Goal: Leave review/rating: Leave review/rating

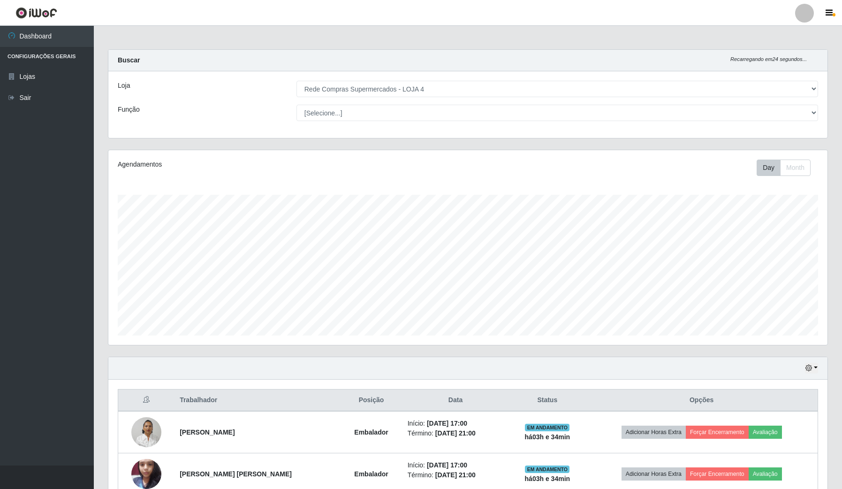
select select "159"
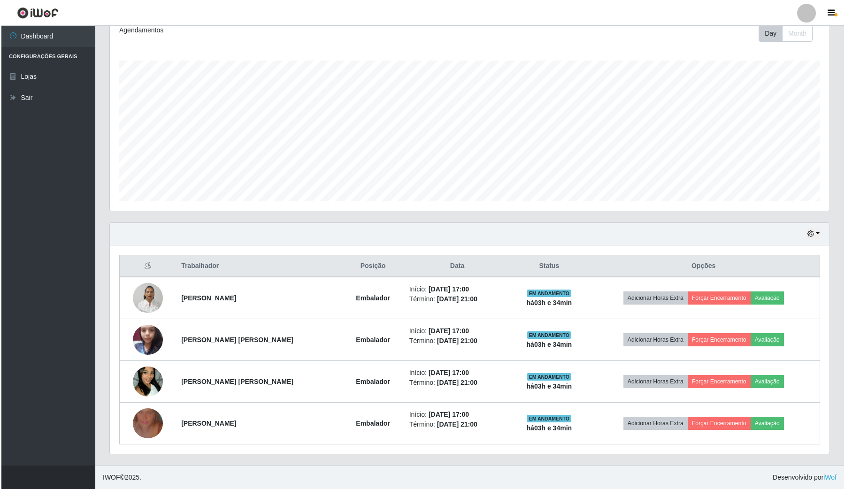
scroll to position [195, 719]
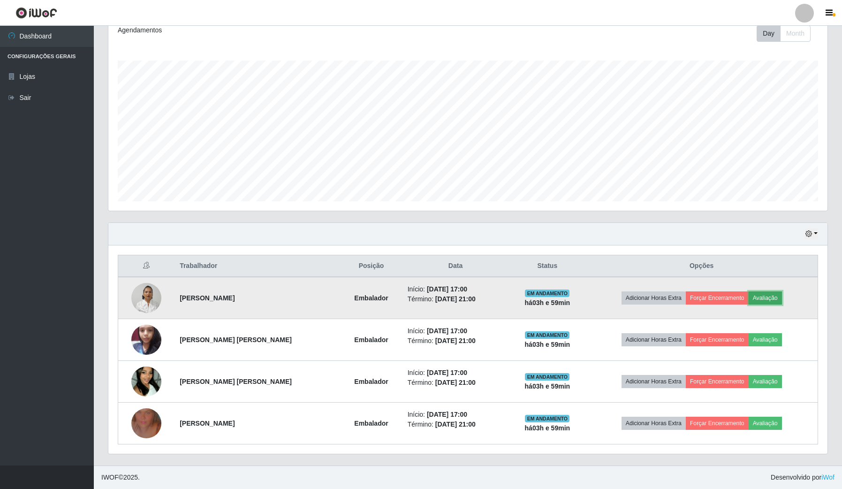
click at [760, 304] on button "Avaliação" at bounding box center [765, 297] width 33 height 13
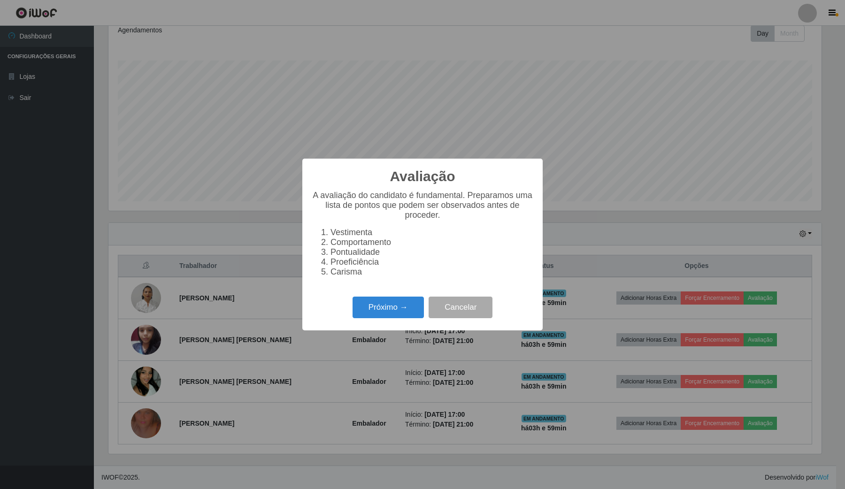
scroll to position [195, 712]
click at [390, 319] on button "Próximo →" at bounding box center [387, 308] width 71 height 22
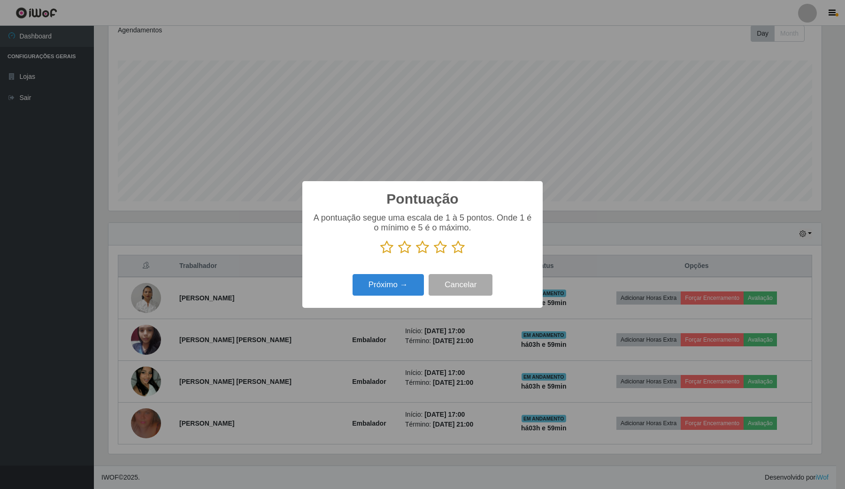
scroll to position [469062, 468544]
click at [458, 245] on icon at bounding box center [457, 247] width 13 height 14
click at [451, 254] on input "radio" at bounding box center [451, 254] width 0 height 0
click at [399, 296] on button "Próximo →" at bounding box center [387, 285] width 71 height 22
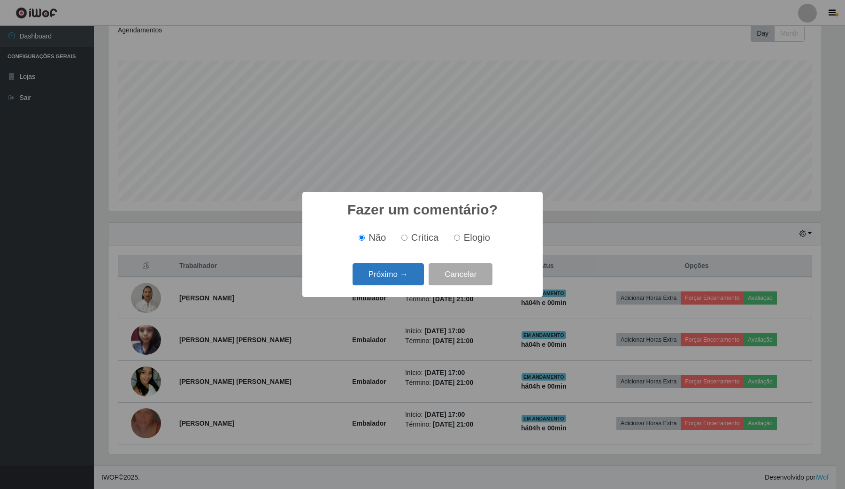
click at [404, 280] on button "Próximo →" at bounding box center [387, 274] width 71 height 22
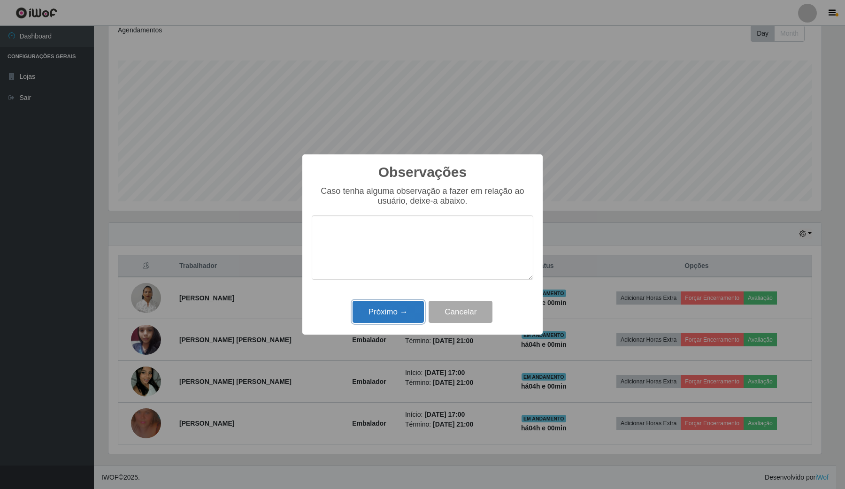
click at [409, 310] on button "Próximo →" at bounding box center [387, 312] width 71 height 22
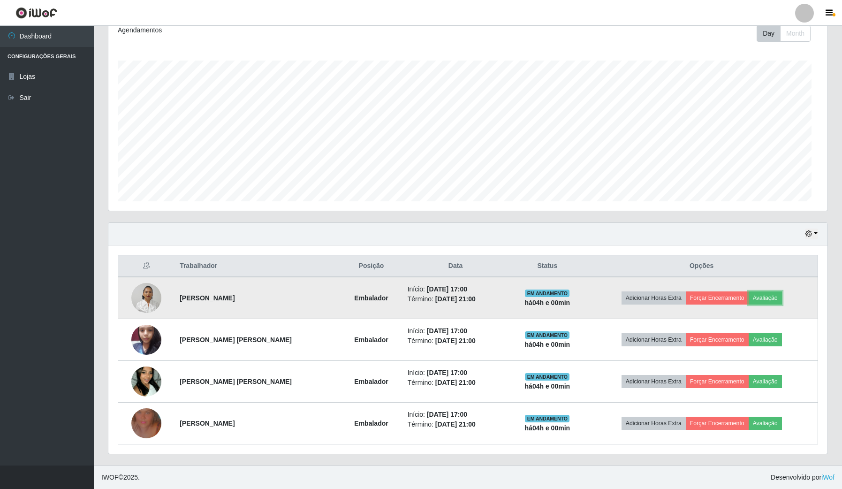
scroll to position [195, 719]
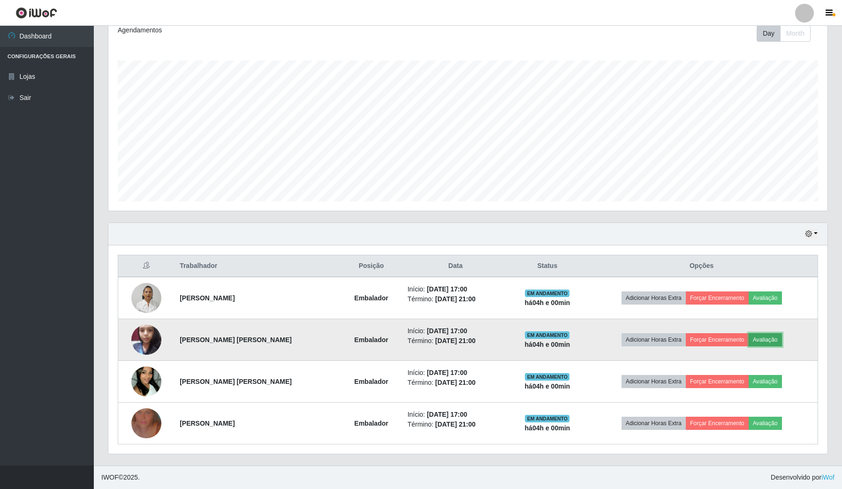
click at [769, 337] on button "Avaliação" at bounding box center [765, 339] width 33 height 13
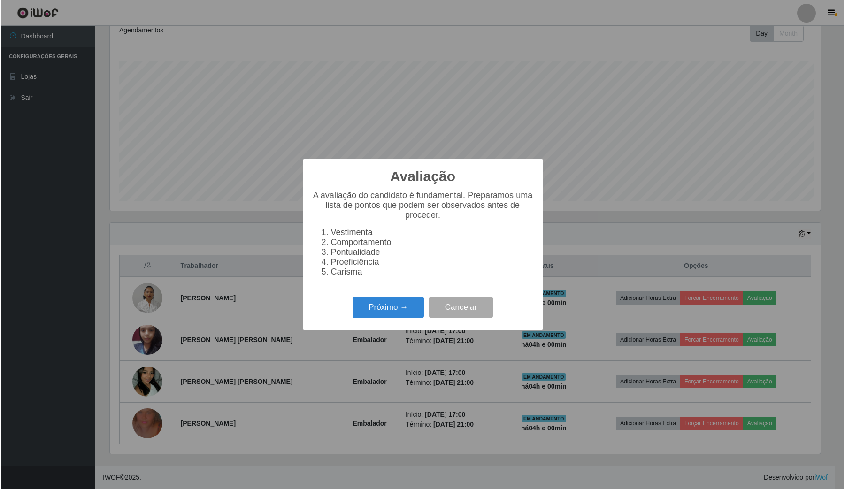
scroll to position [195, 712]
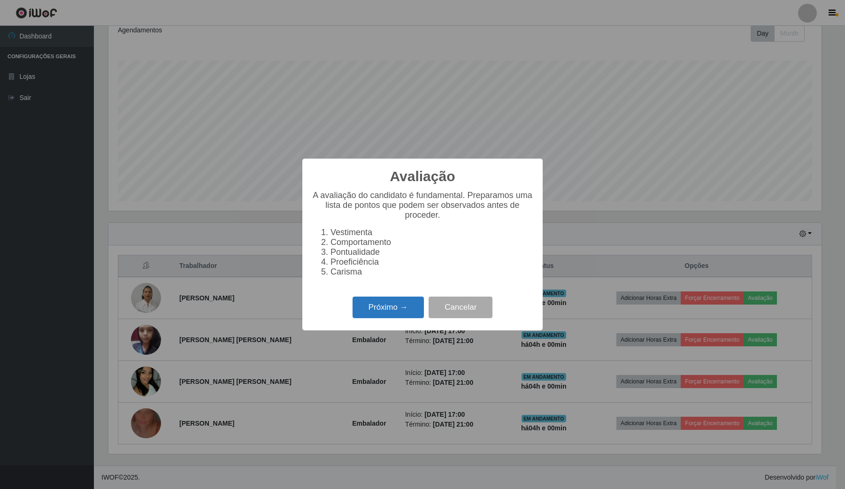
click at [396, 319] on button "Próximo →" at bounding box center [387, 308] width 71 height 22
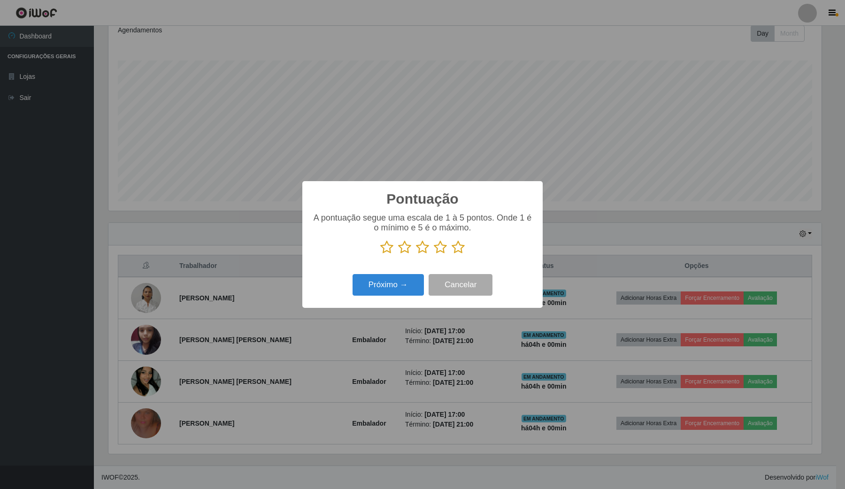
scroll to position [469062, 468544]
click at [461, 252] on icon at bounding box center [457, 247] width 13 height 14
click at [451, 254] on input "radio" at bounding box center [451, 254] width 0 height 0
click at [402, 290] on button "Próximo →" at bounding box center [387, 285] width 71 height 22
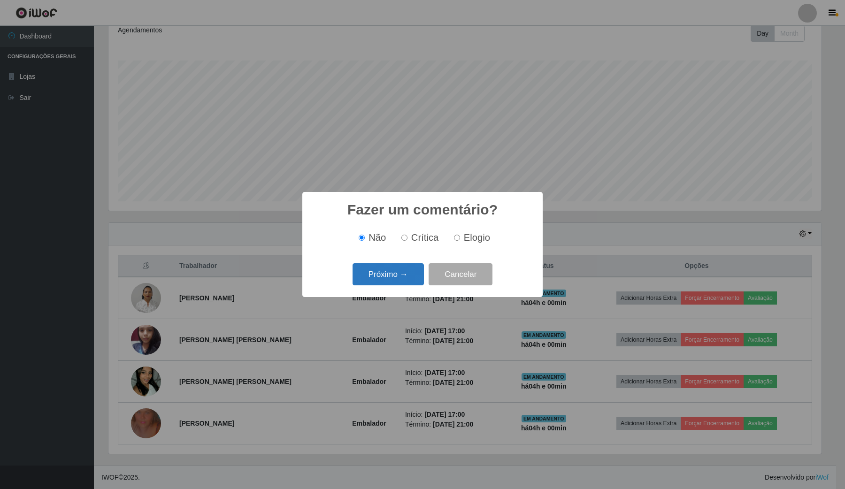
click at [406, 275] on button "Próximo →" at bounding box center [387, 274] width 71 height 22
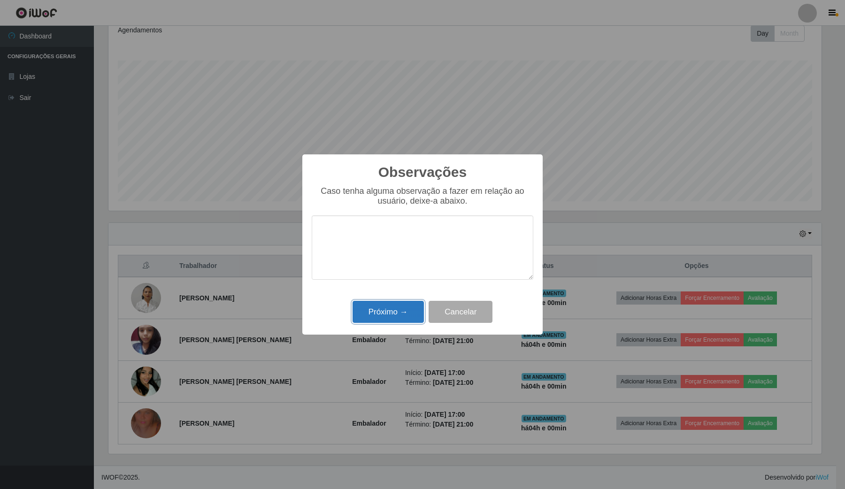
click at [400, 322] on button "Próximo →" at bounding box center [387, 312] width 71 height 22
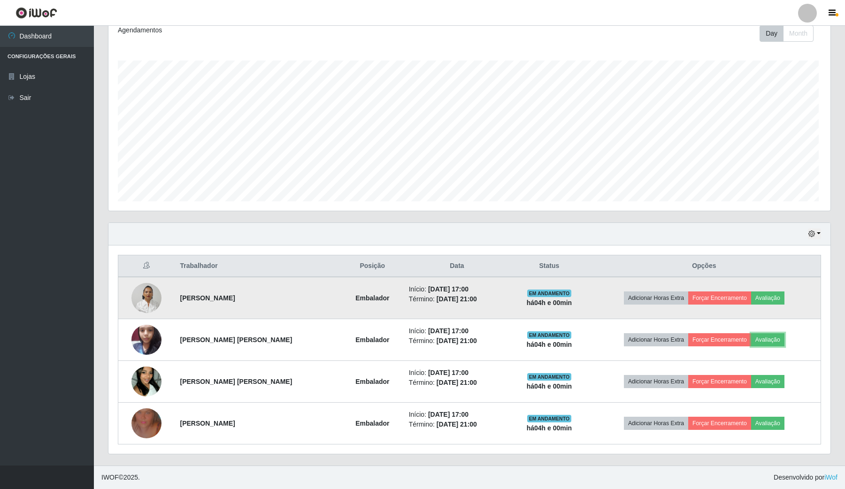
scroll to position [195, 719]
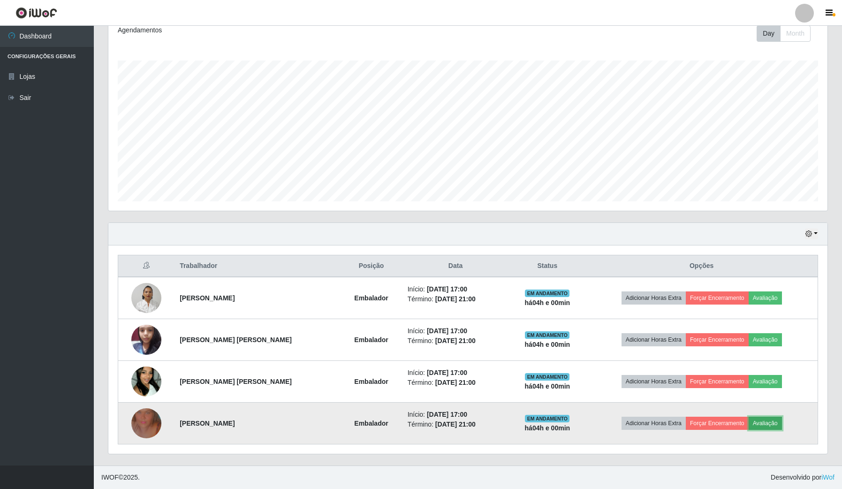
click at [766, 419] on button "Avaliação" at bounding box center [765, 423] width 33 height 13
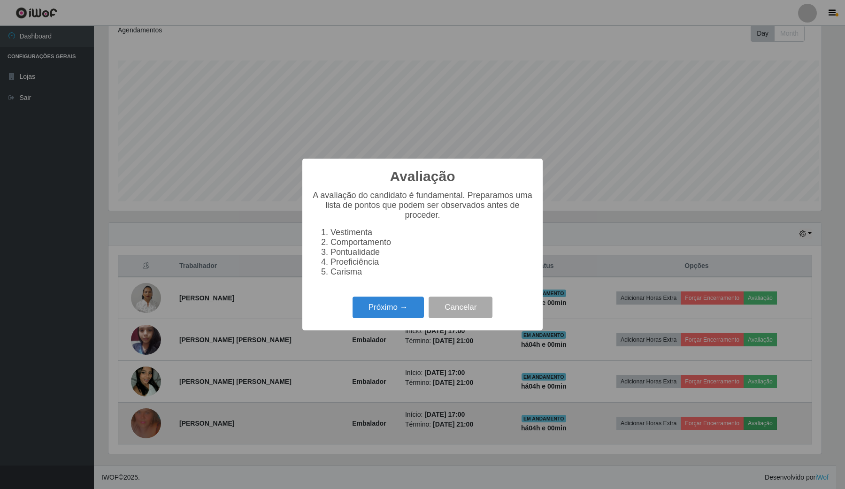
scroll to position [195, 712]
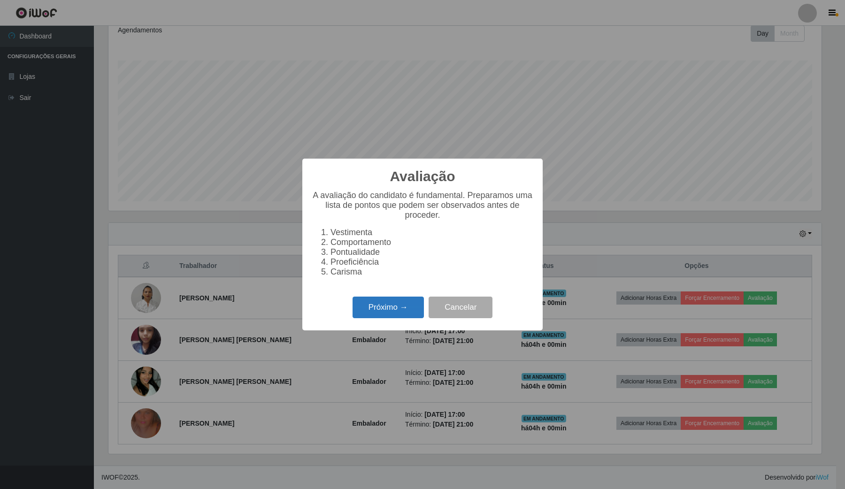
click at [393, 312] on button "Próximo →" at bounding box center [387, 308] width 71 height 22
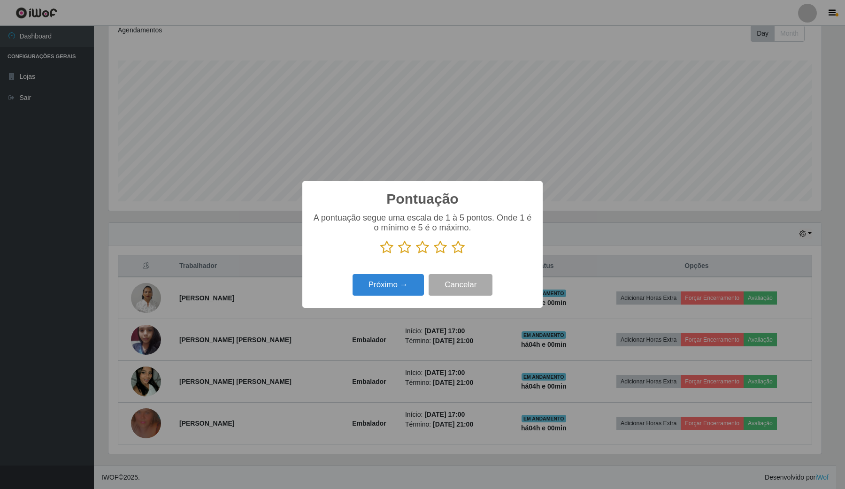
click at [460, 251] on icon at bounding box center [457, 247] width 13 height 14
click at [451, 254] on input "radio" at bounding box center [451, 254] width 0 height 0
click at [418, 283] on button "Próximo →" at bounding box center [387, 285] width 71 height 22
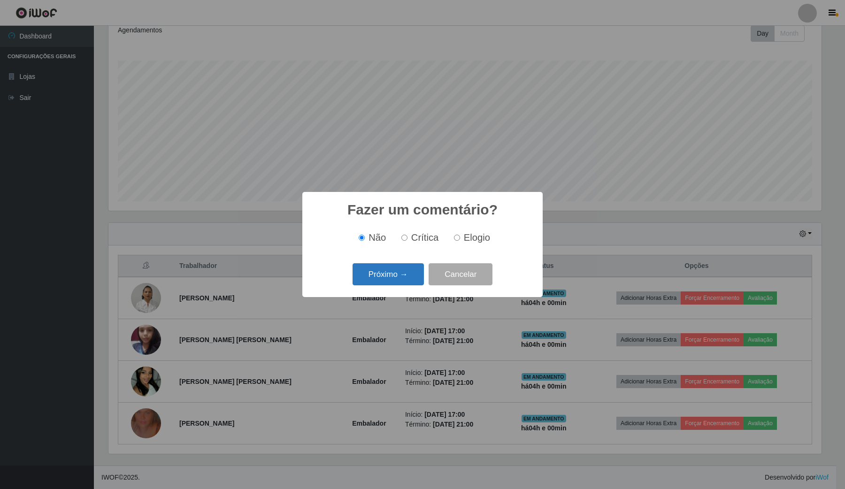
click at [419, 278] on button "Próximo →" at bounding box center [387, 274] width 71 height 22
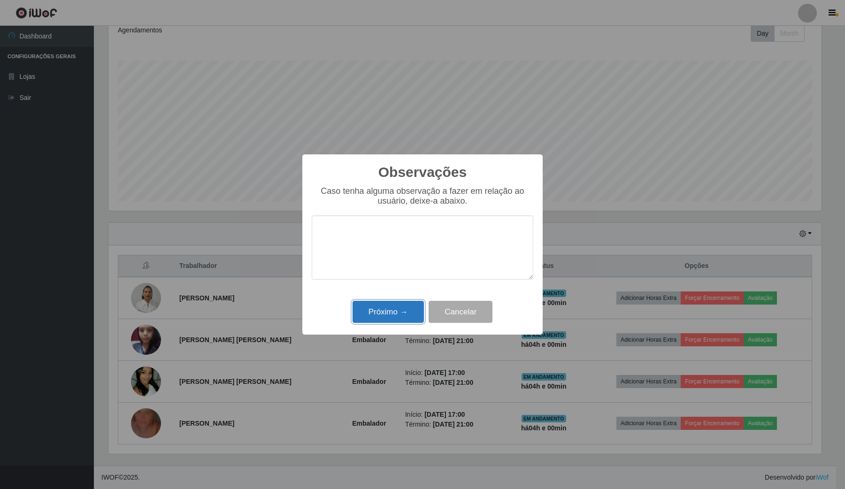
click at [410, 313] on button "Próximo →" at bounding box center [387, 312] width 71 height 22
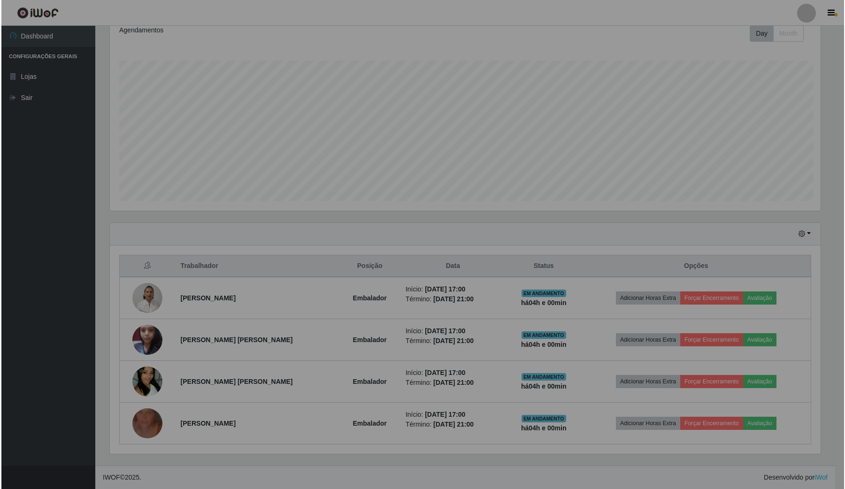
scroll to position [195, 719]
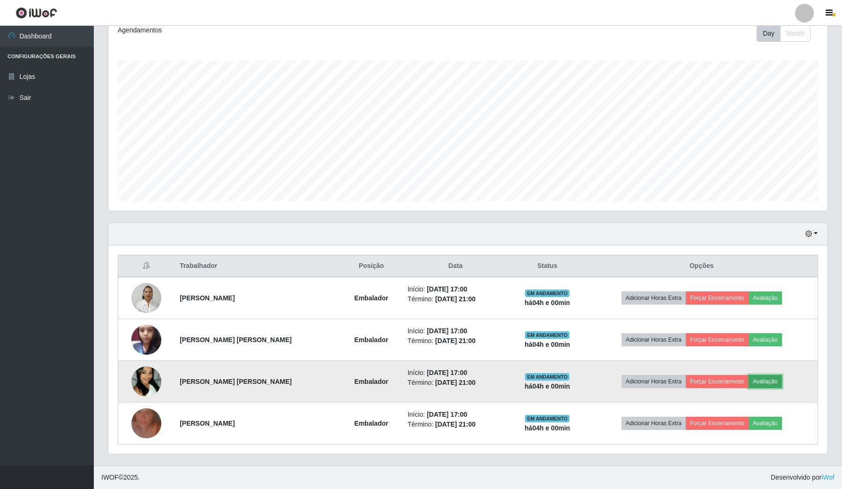
click at [768, 378] on button "Avaliação" at bounding box center [765, 381] width 33 height 13
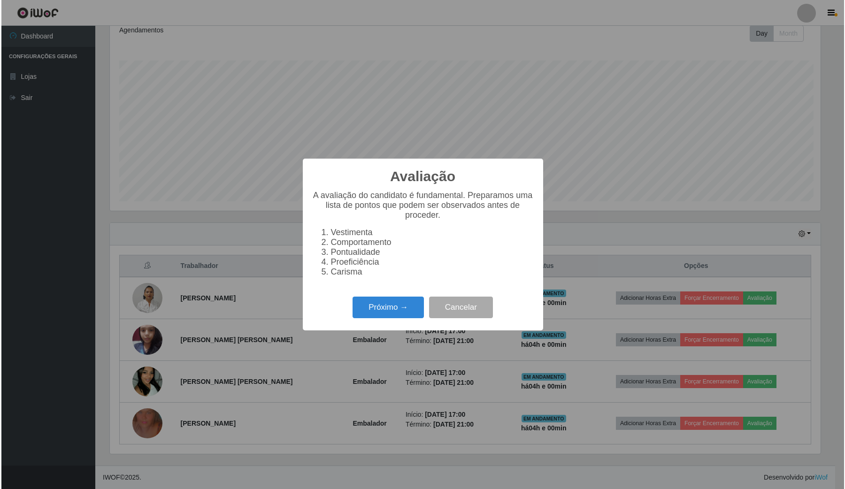
scroll to position [195, 712]
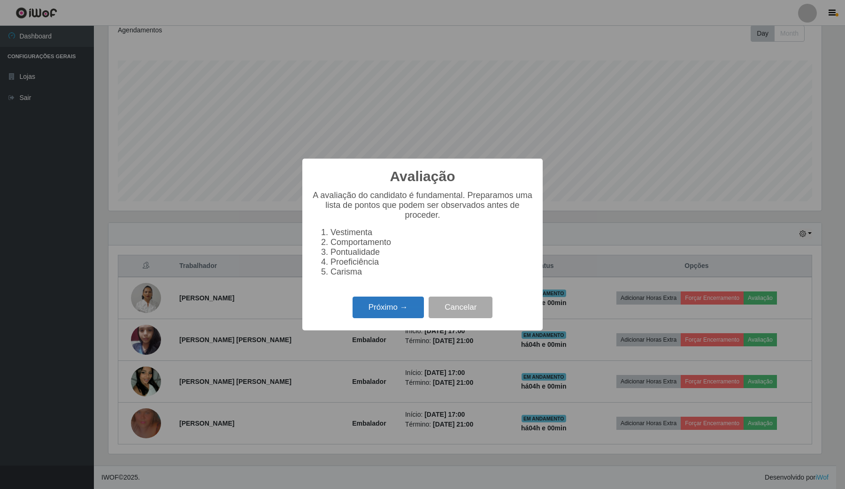
click at [396, 311] on button "Próximo →" at bounding box center [387, 308] width 71 height 22
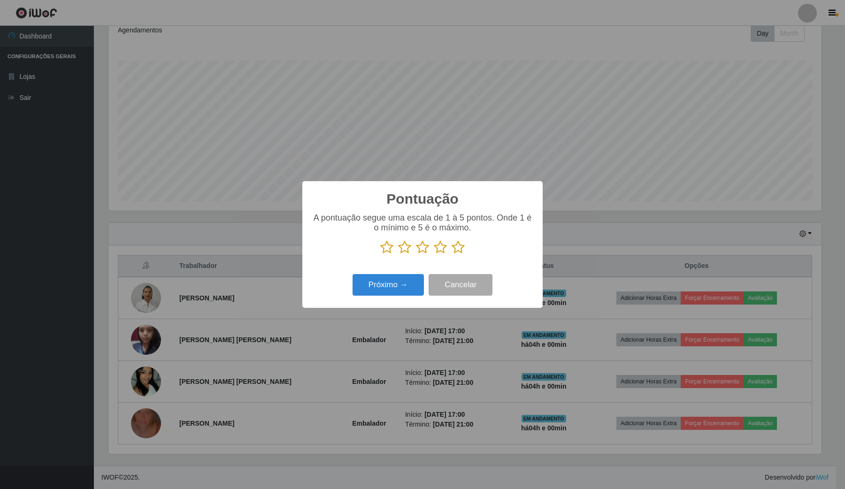
scroll to position [469062, 468544]
click at [458, 246] on icon at bounding box center [457, 247] width 13 height 14
click at [451, 254] on input "radio" at bounding box center [451, 254] width 0 height 0
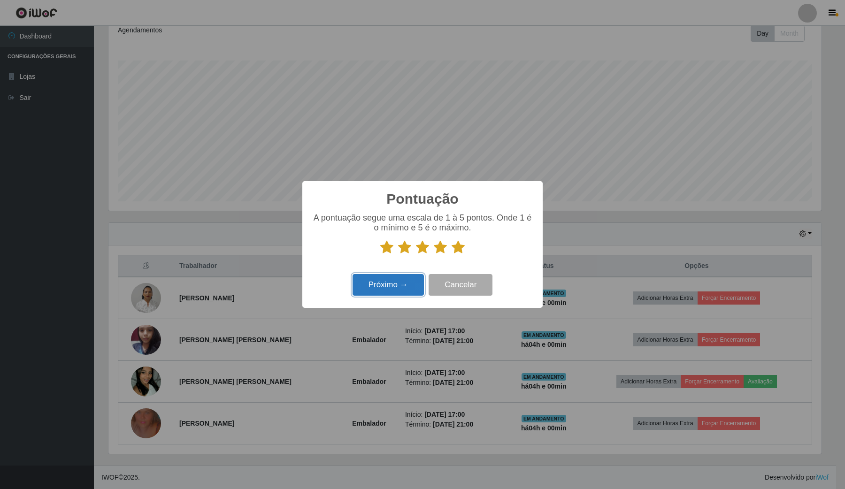
click at [400, 284] on button "Próximo →" at bounding box center [387, 285] width 71 height 22
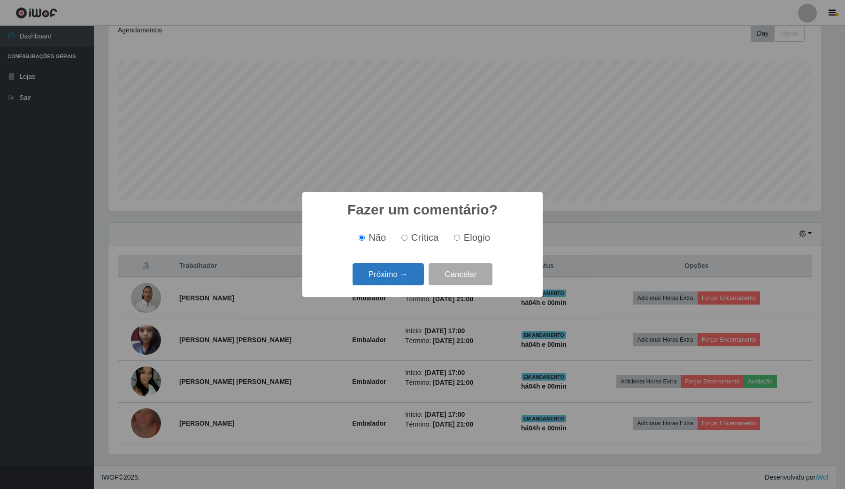
click at [395, 280] on button "Próximo →" at bounding box center [387, 274] width 71 height 22
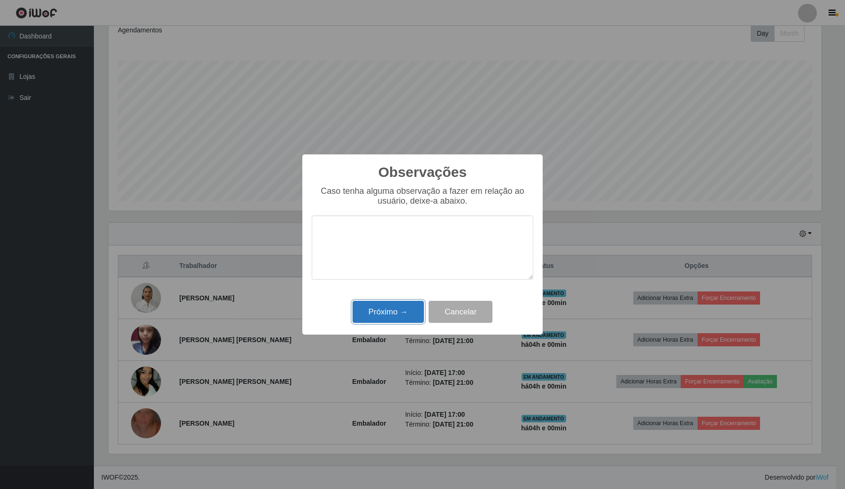
click at [362, 317] on button "Próximo →" at bounding box center [387, 312] width 71 height 22
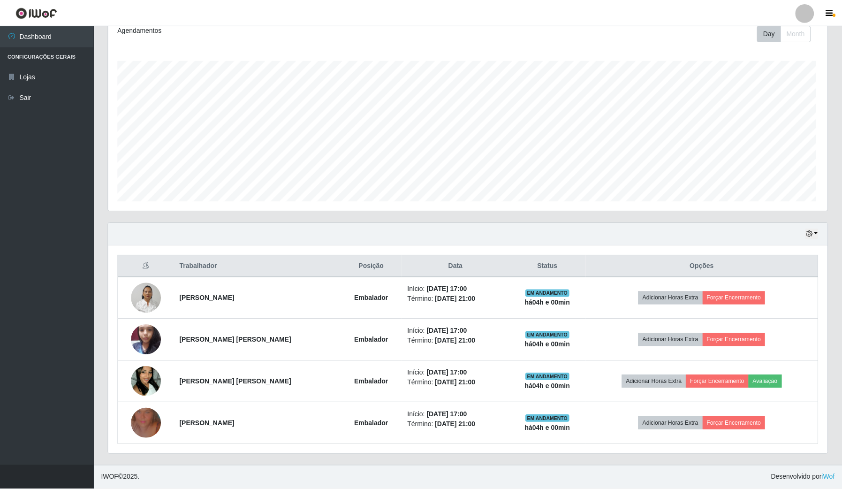
scroll to position [195, 719]
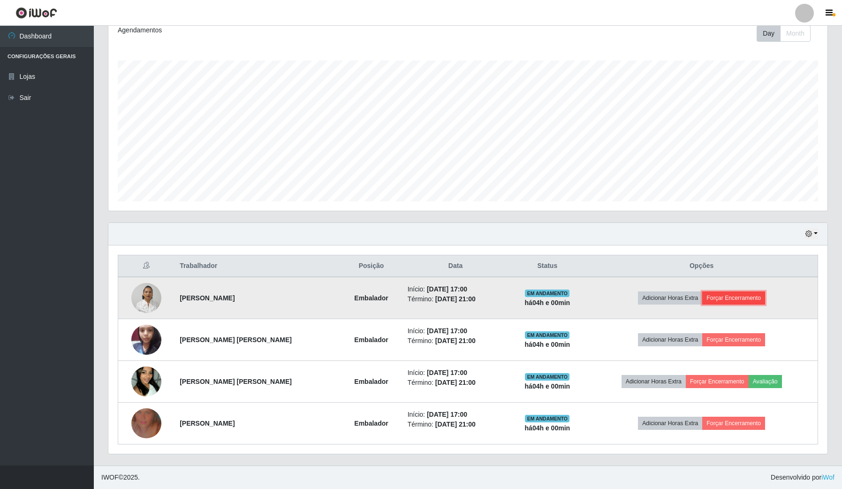
click at [727, 294] on button "Forçar Encerramento" at bounding box center [733, 297] width 63 height 13
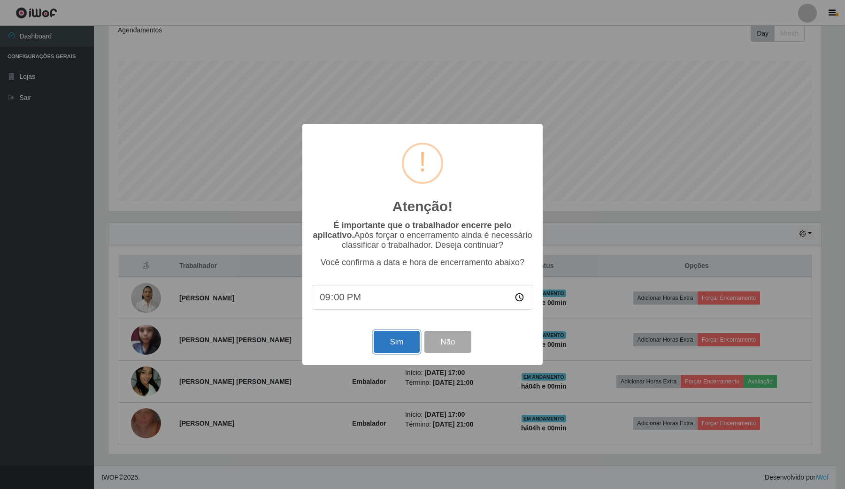
click at [404, 343] on button "Sim" at bounding box center [397, 342] width 46 height 22
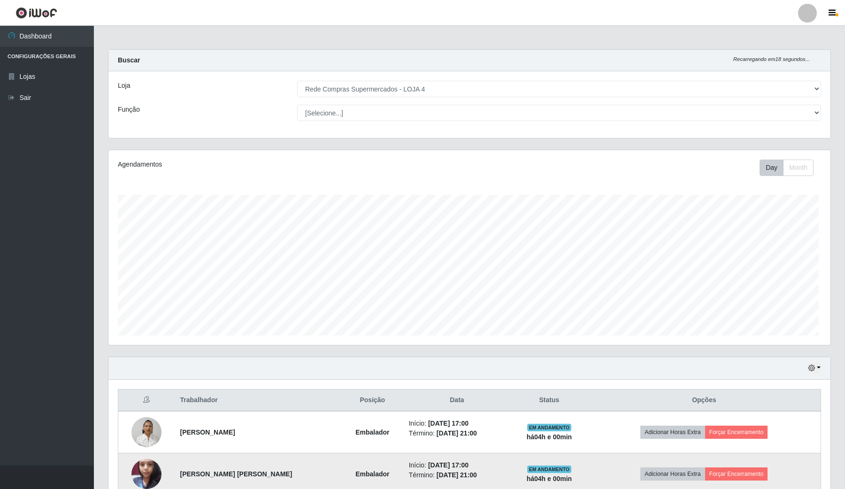
scroll to position [0, 0]
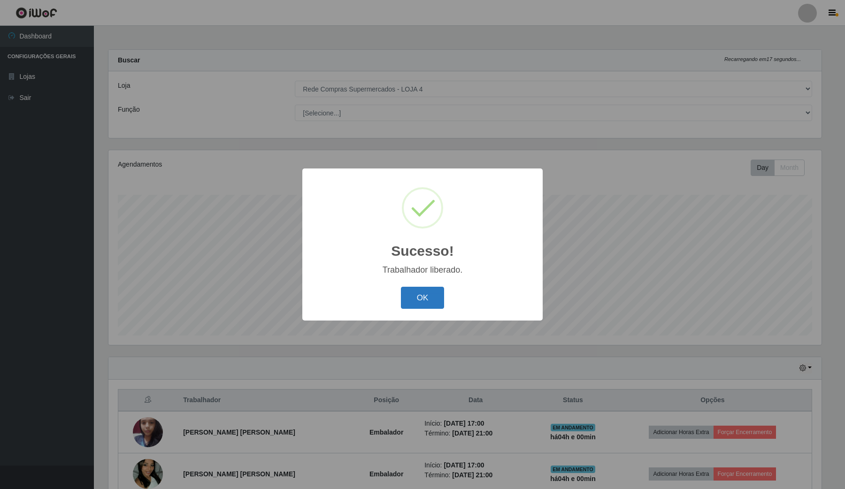
click at [427, 306] on button "OK" at bounding box center [423, 298] width 44 height 22
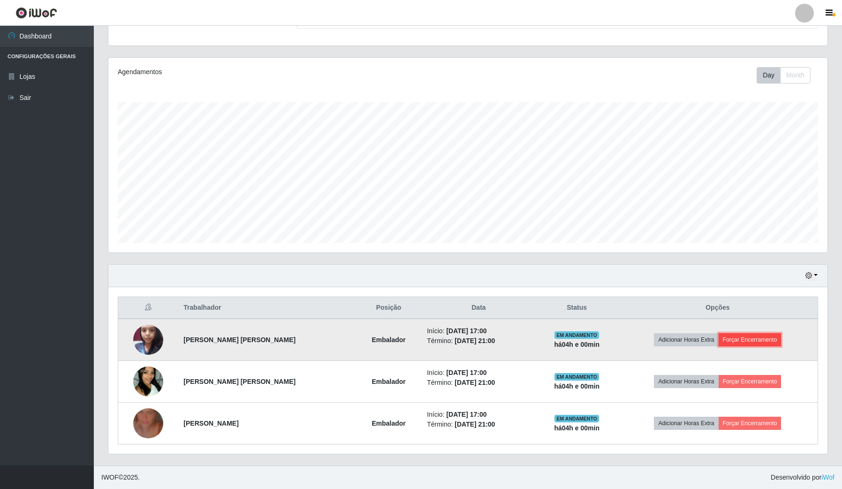
click at [744, 341] on button "Forçar Encerramento" at bounding box center [750, 339] width 63 height 13
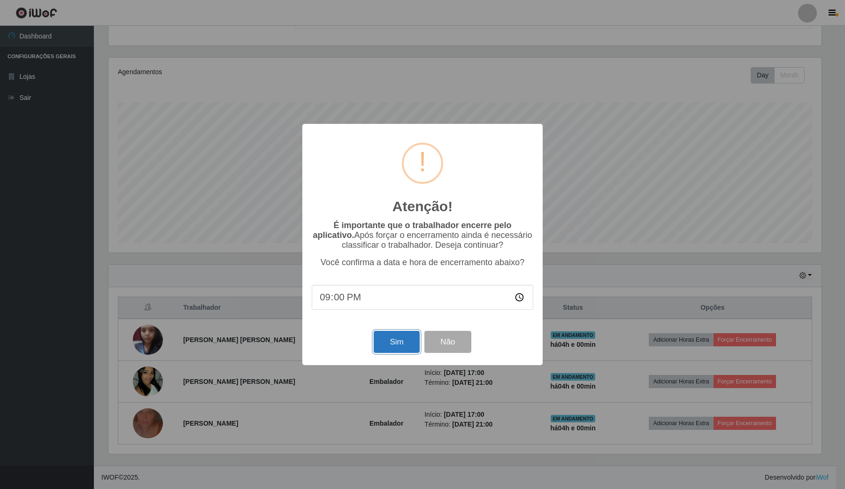
click at [409, 346] on button "Sim" at bounding box center [397, 342] width 46 height 22
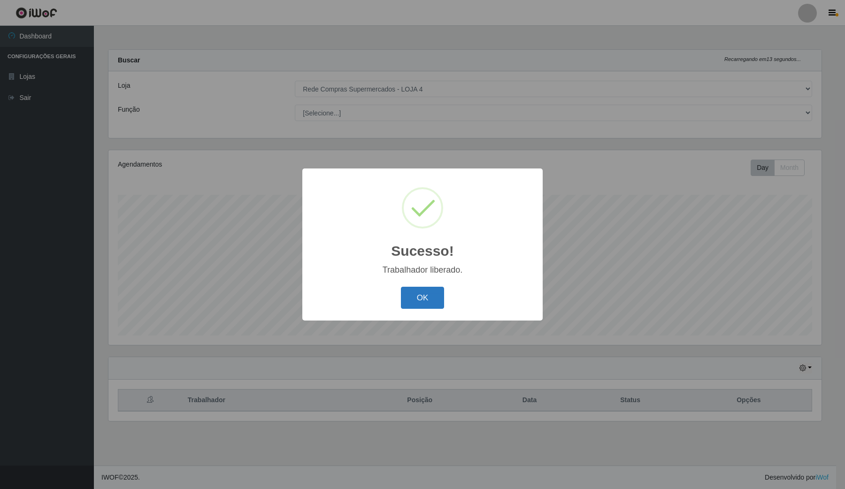
click at [410, 301] on button "OK" at bounding box center [423, 298] width 44 height 22
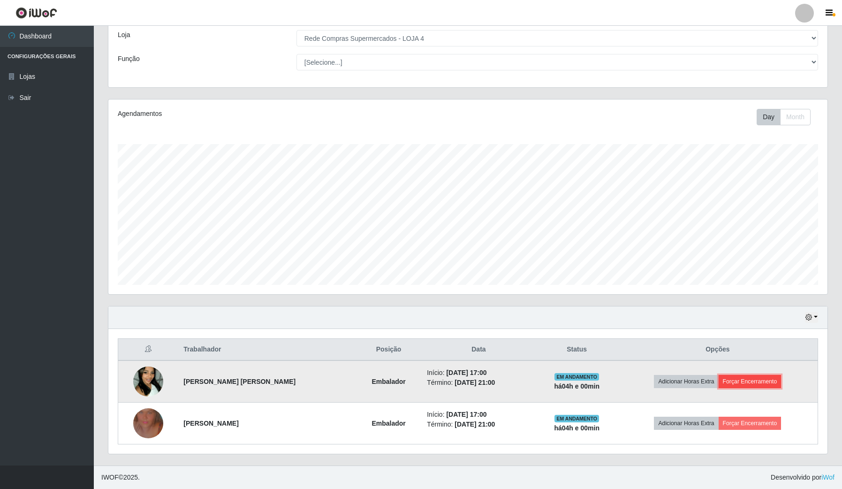
click at [766, 380] on button "Forçar Encerramento" at bounding box center [750, 381] width 63 height 13
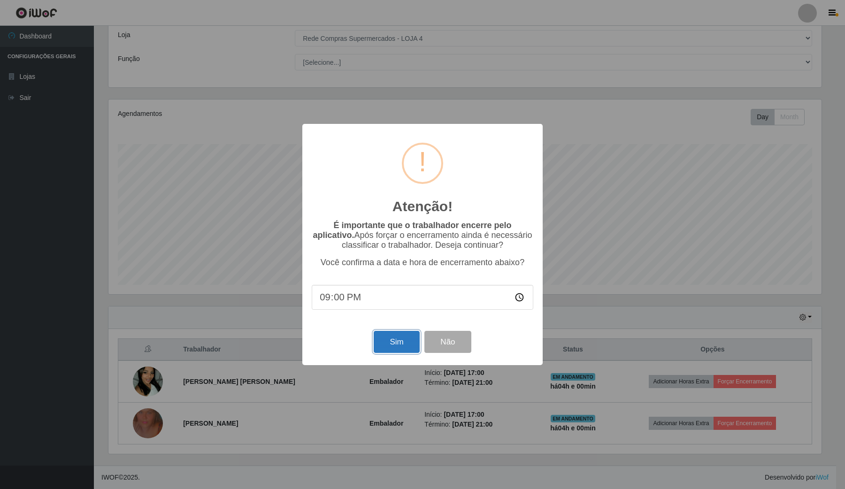
click at [404, 349] on button "Sim" at bounding box center [397, 342] width 46 height 22
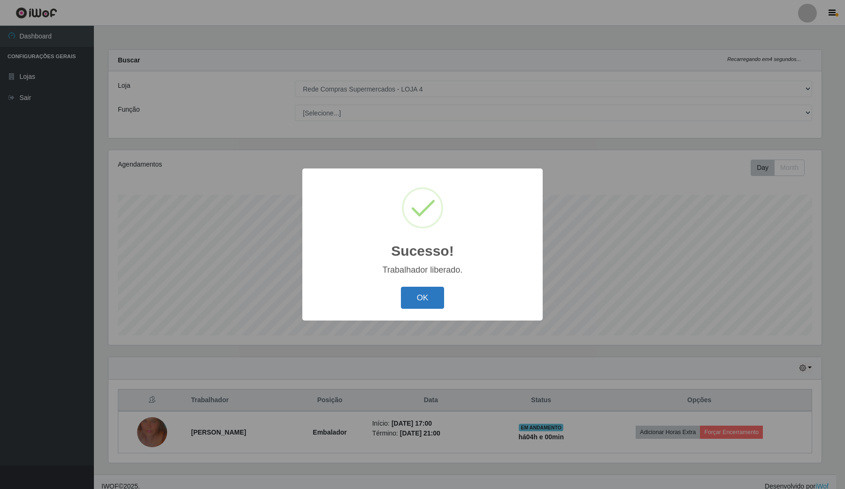
click at [420, 292] on button "OK" at bounding box center [423, 298] width 44 height 22
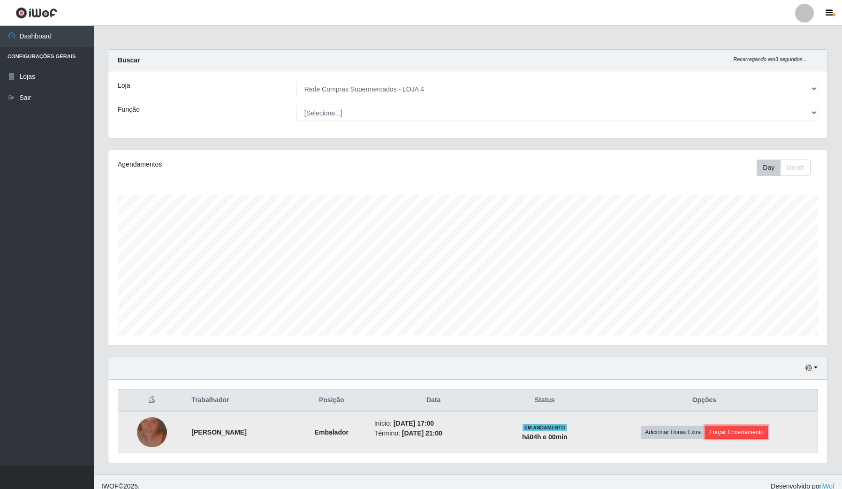
click at [762, 439] on button "Forçar Encerramento" at bounding box center [736, 432] width 63 height 13
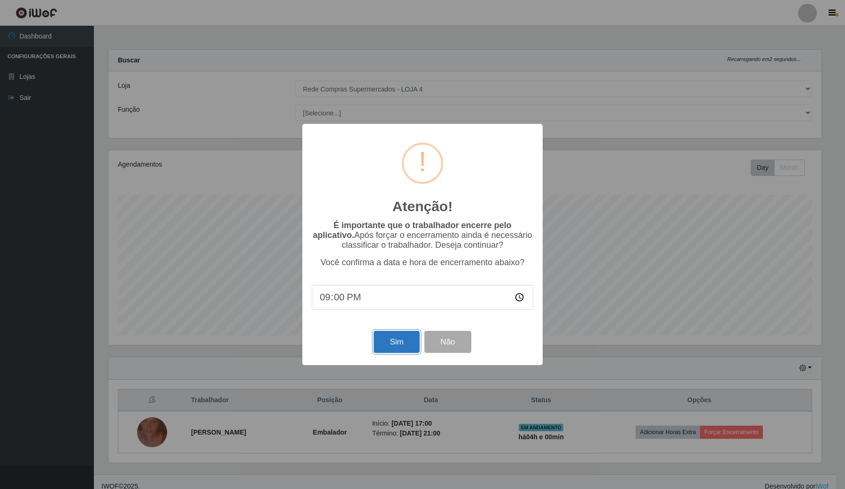
click at [394, 338] on button "Sim" at bounding box center [397, 342] width 46 height 22
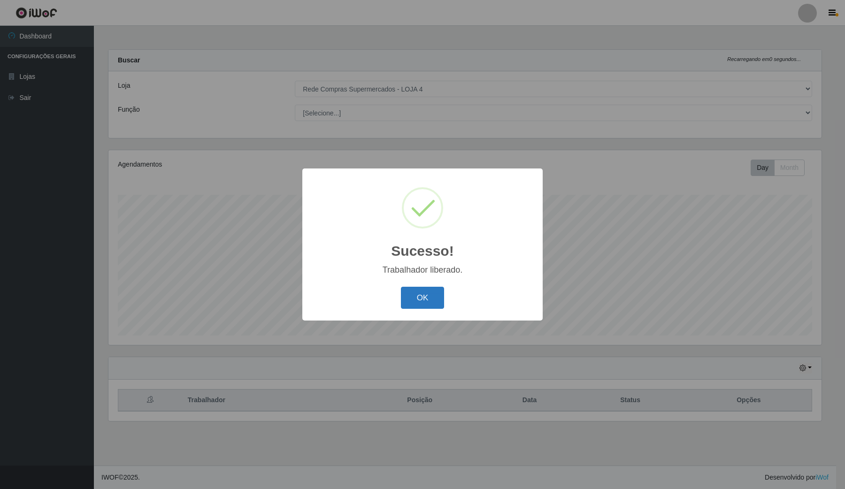
click at [425, 292] on button "OK" at bounding box center [423, 298] width 44 height 22
